Goal: Find specific page/section: Find specific page/section

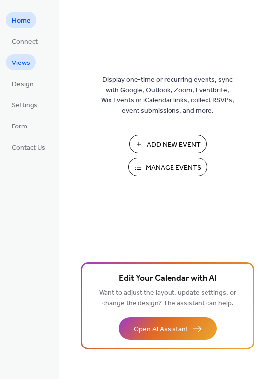
click at [18, 66] on span "Views" at bounding box center [21, 63] width 18 height 10
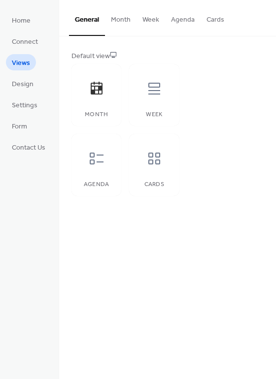
click at [178, 21] on button "Agenda" at bounding box center [182, 17] width 35 height 35
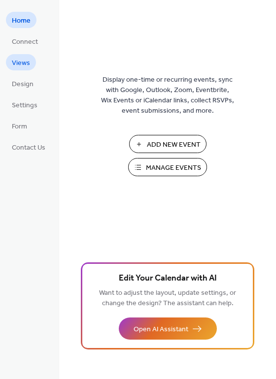
click at [21, 66] on span "Views" at bounding box center [21, 63] width 18 height 10
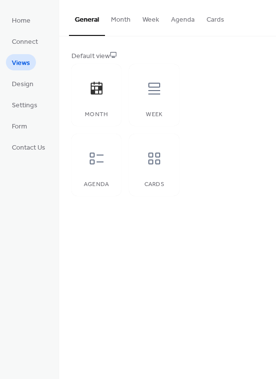
click at [169, 22] on button "Agenda" at bounding box center [182, 17] width 35 height 35
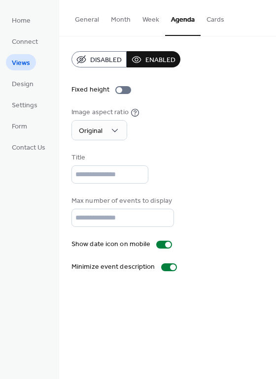
click at [29, 64] on span "Views" at bounding box center [21, 63] width 18 height 10
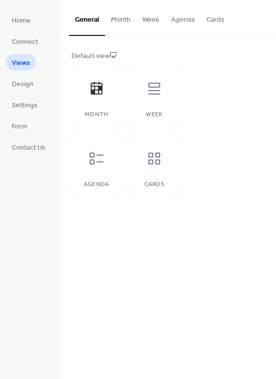
click at [29, 64] on span "Views" at bounding box center [21, 63] width 18 height 10
click at [102, 159] on icon at bounding box center [97, 159] width 16 height 16
